Goal: Task Accomplishment & Management: Complete application form

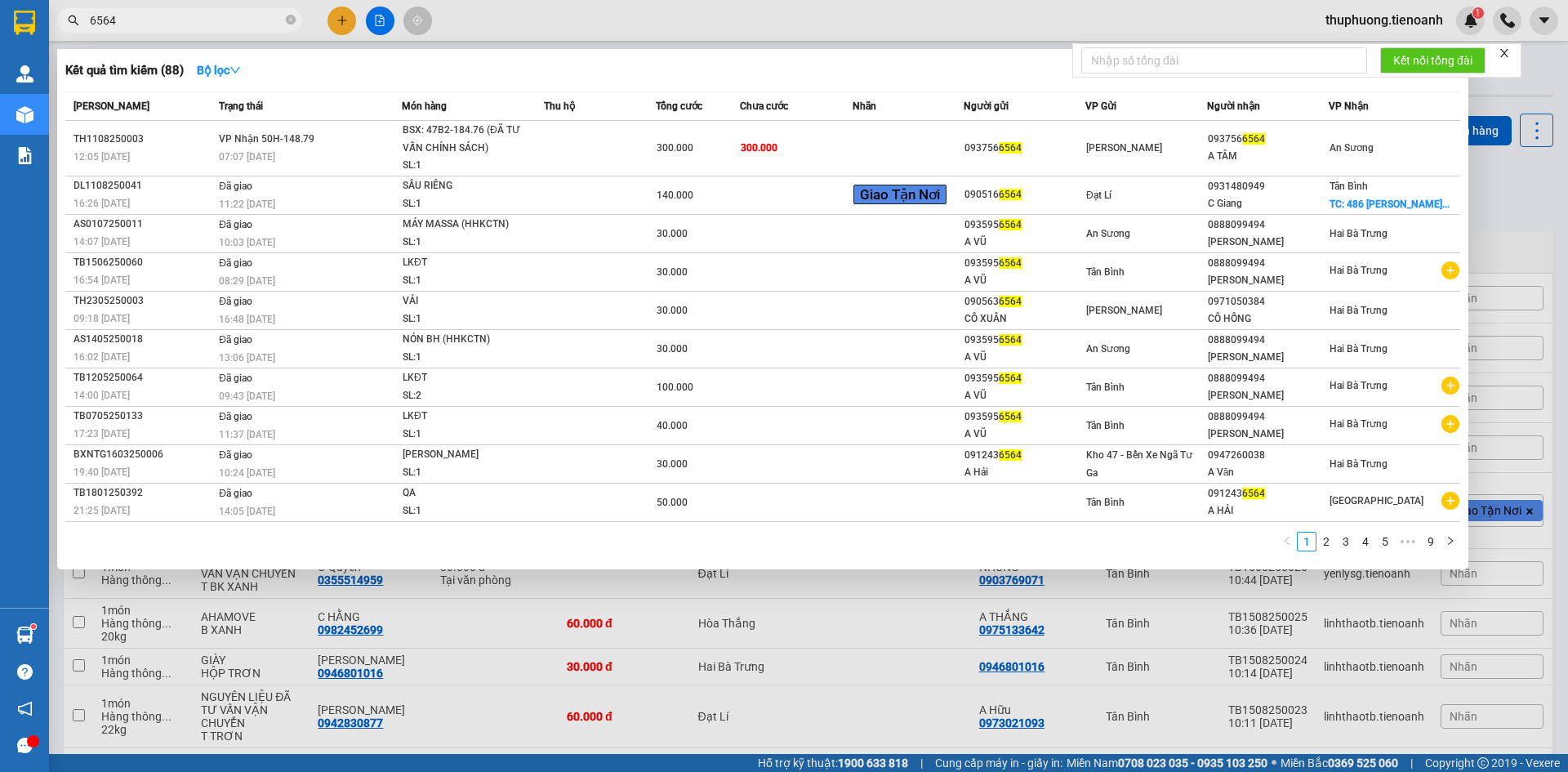
click at [164, 30] on span "6564" at bounding box center [179, 20] width 245 height 25
click at [164, 31] on span "6564" at bounding box center [179, 20] width 245 height 25
click at [162, 28] on input "6564" at bounding box center [185, 20] width 192 height 18
click at [164, 28] on input "6564" at bounding box center [185, 20] width 192 height 18
paste input "0374506743"
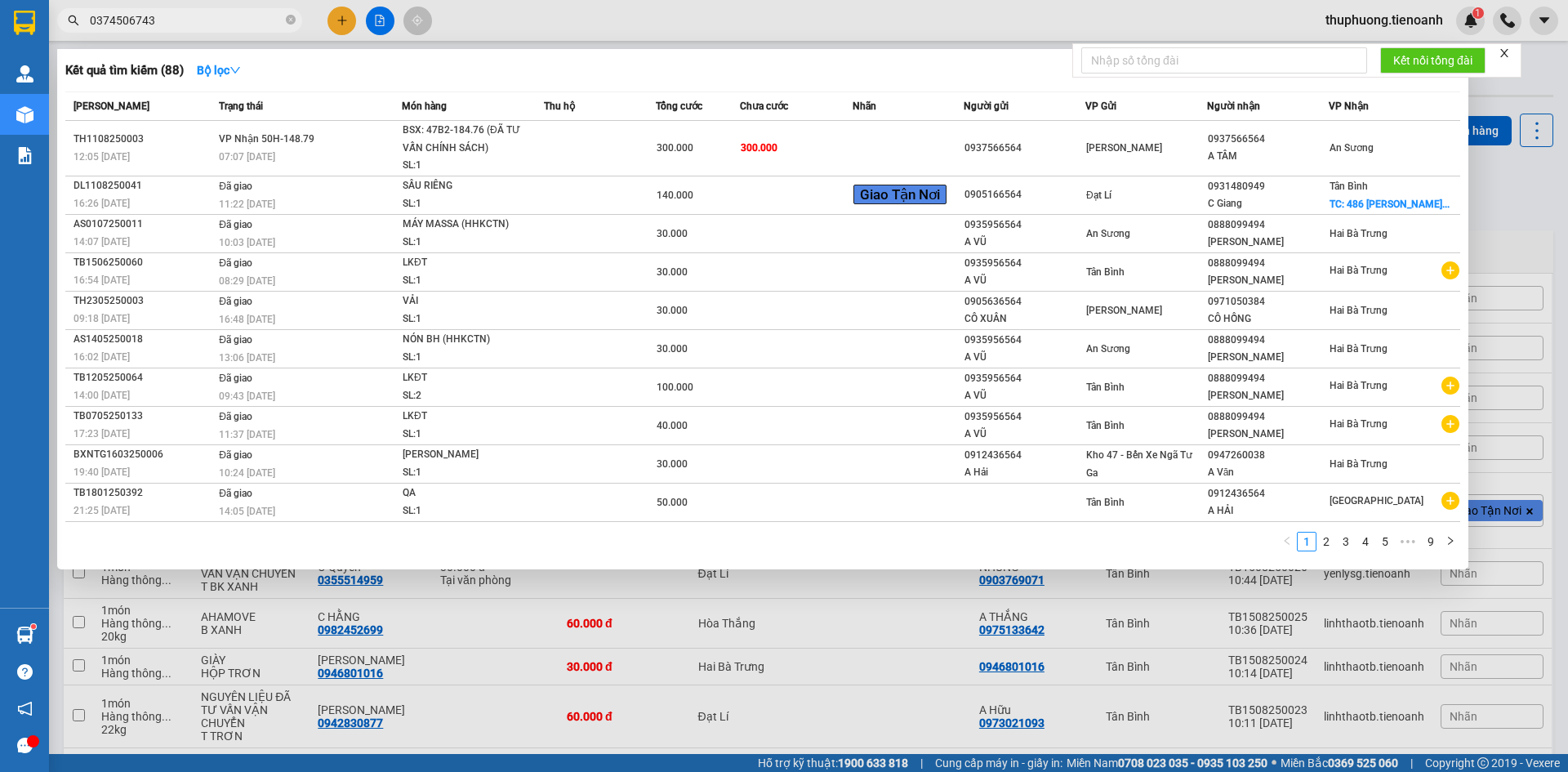
type input "0374506743"
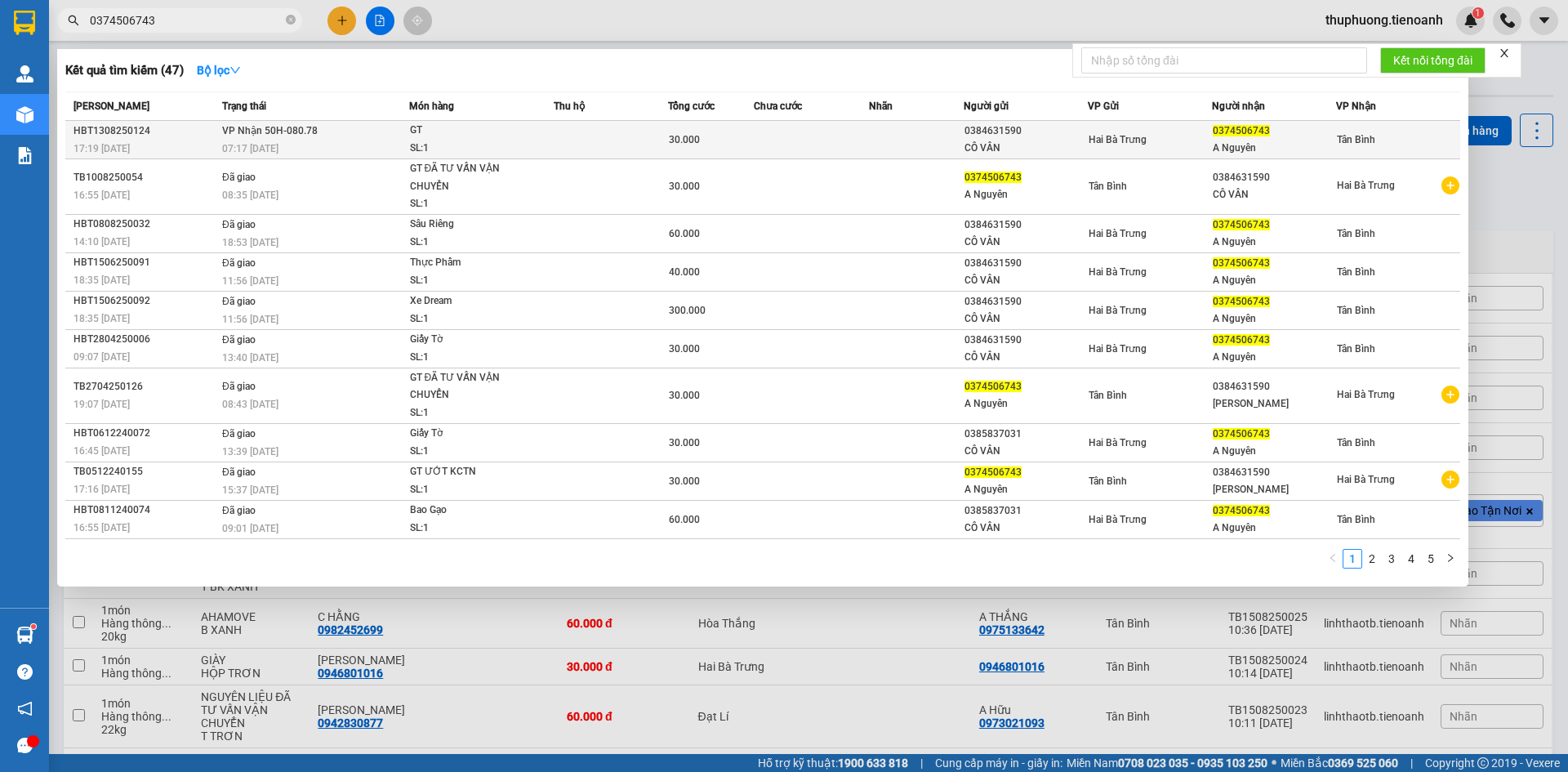
click at [598, 139] on td at bounding box center [611, 139] width 114 height 38
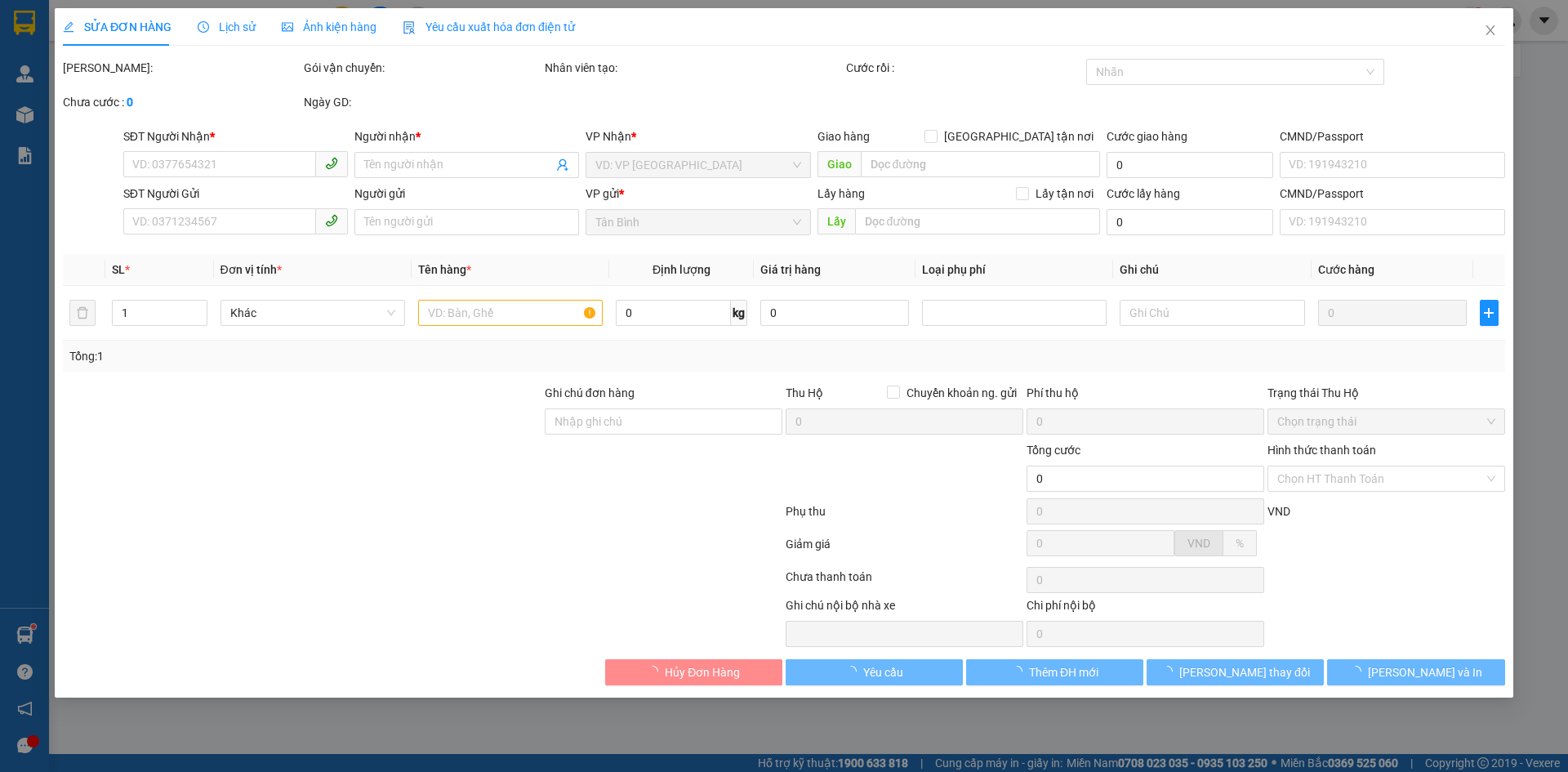
type input "0374506743"
type input "A Nguyên"
type input "0384631590"
type input "CÔ VÂN"
type input "034073024575"
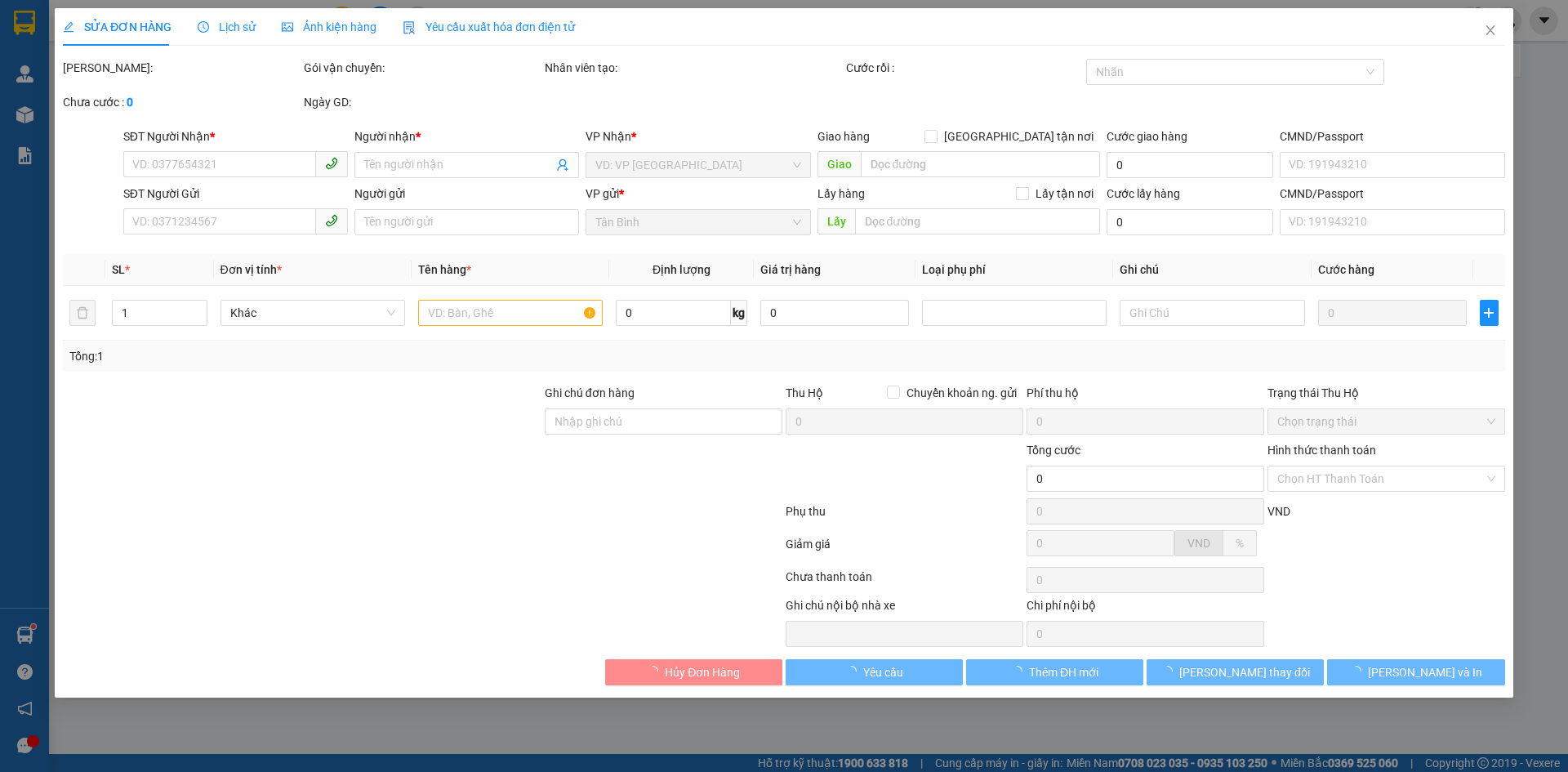
type input "30.000"
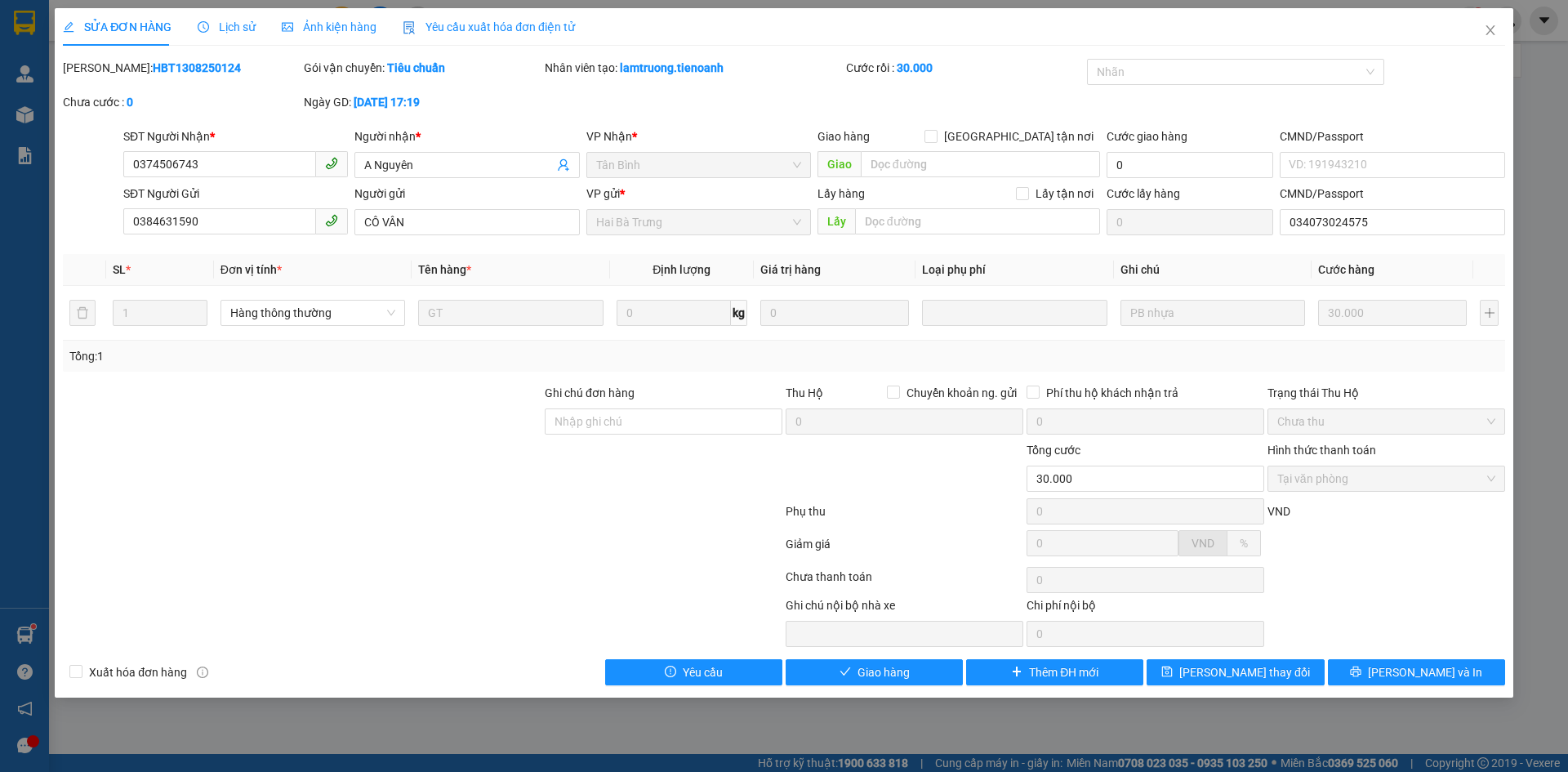
click at [240, 24] on span "Lịch sử" at bounding box center [226, 27] width 58 height 13
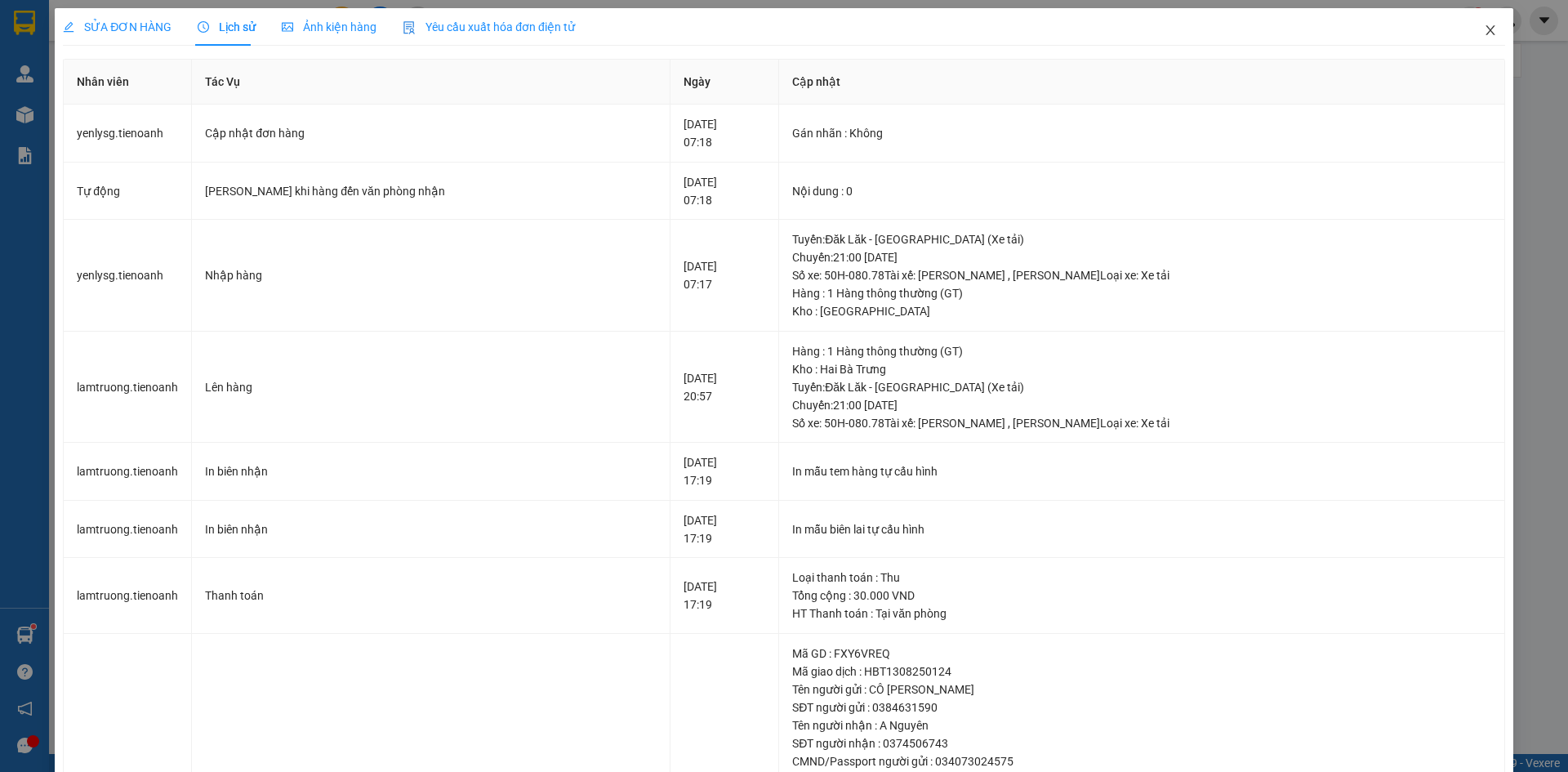
click at [1484, 33] on icon "close" at bounding box center [1490, 30] width 13 height 13
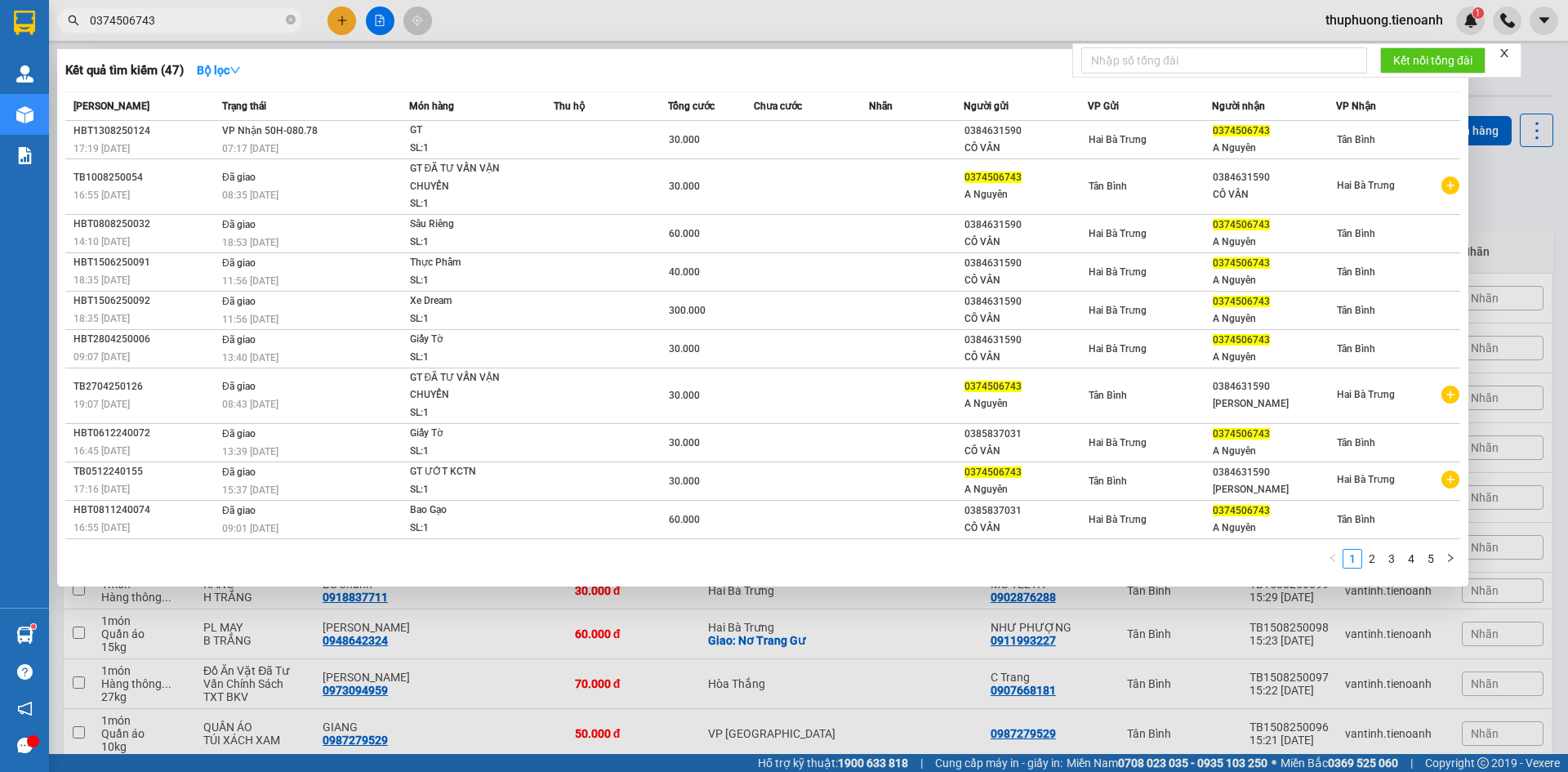
click at [180, 18] on input "0374506743" at bounding box center [185, 20] width 192 height 18
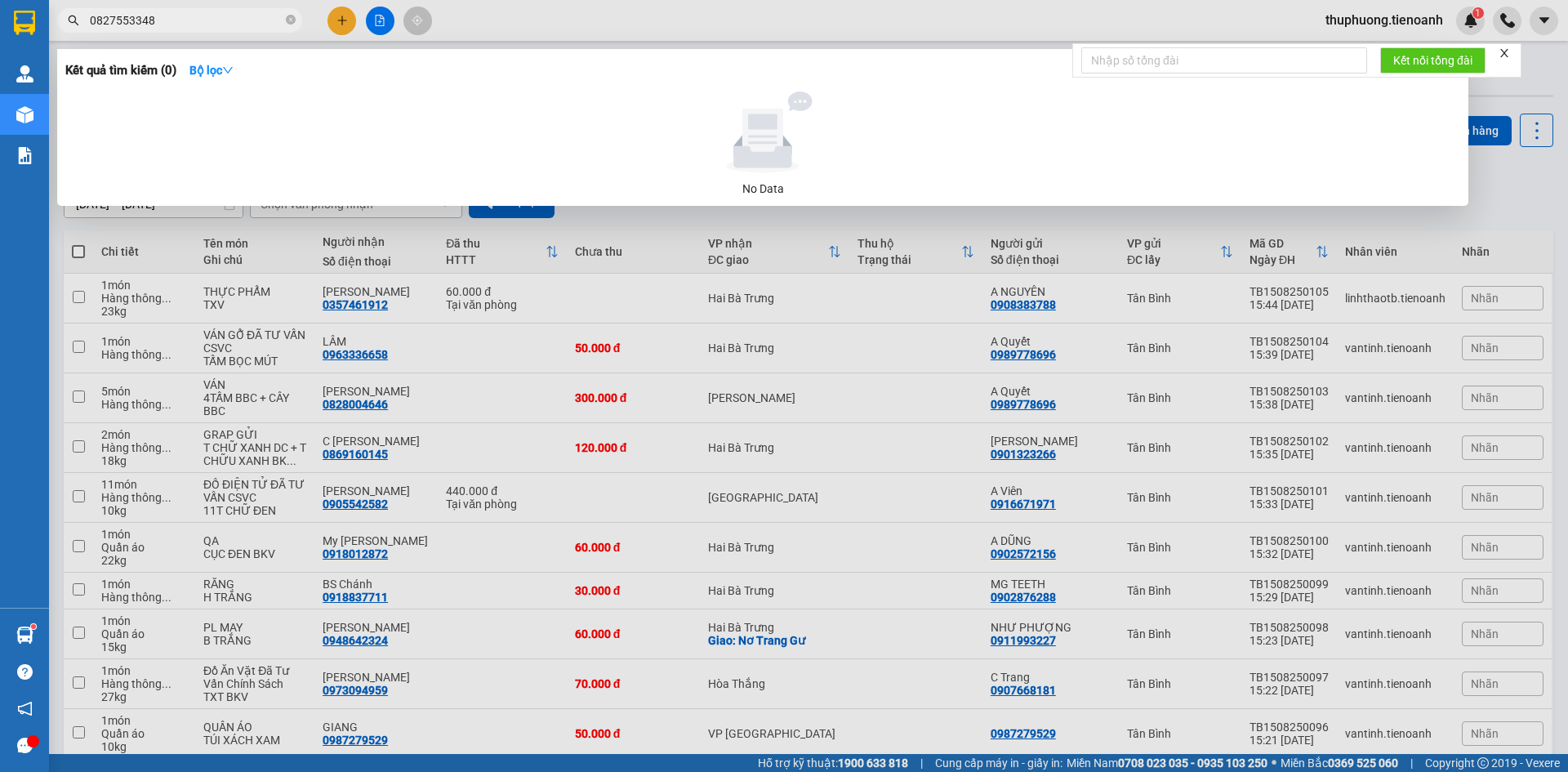
click at [187, 12] on input "0827553348" at bounding box center [185, 20] width 192 height 18
type input "0827553348"
